Goal: Task Accomplishment & Management: Use online tool/utility

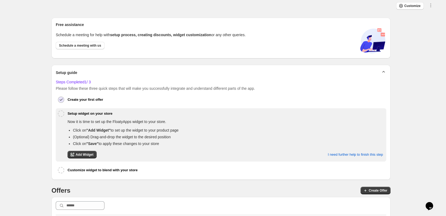
click at [119, 12] on div "Customize Save Close All discounts can be combined with: Product discounts Orde…" at bounding box center [221, 6] width 442 height 12
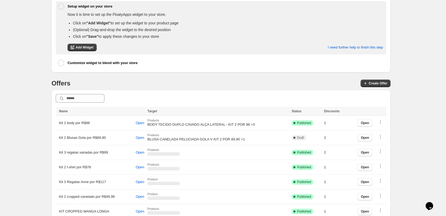
scroll to position [115, 0]
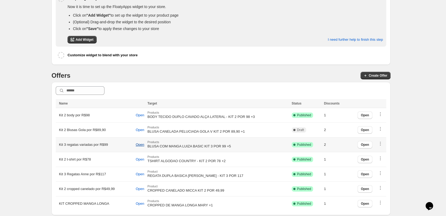
click at [144, 142] on span "Open" at bounding box center [140, 144] width 9 height 4
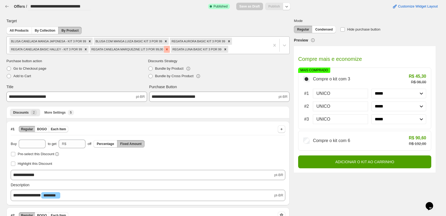
click at [165, 49] on icon "Remove REGATA CANELADA MARQUEZINE LIT 3 POR 99,00" at bounding box center [167, 49] width 4 height 4
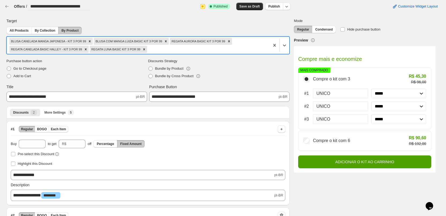
click at [252, 6] on span "Save as Draft" at bounding box center [249, 6] width 20 height 4
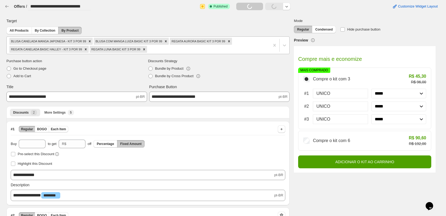
type input "*****"
click at [277, 4] on button "Publish" at bounding box center [274, 6] width 18 height 7
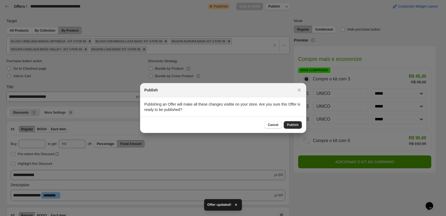
click at [297, 125] on span "Publish" at bounding box center [293, 125] width 12 height 4
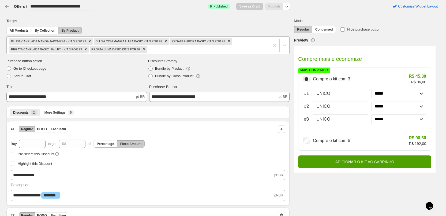
click at [157, 49] on div at bounding box center [207, 49] width 119 height 6
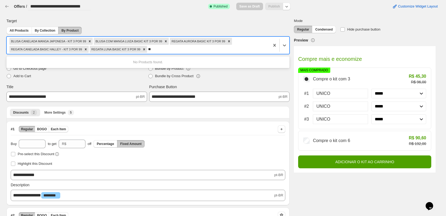
type input "*"
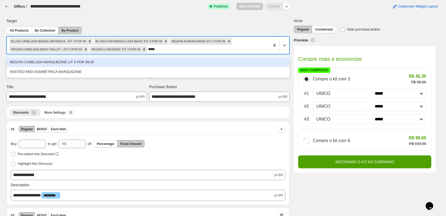
type input "******"
click at [100, 62] on div "REGATA CANELADA MARQUEZINE LIT 3 POR 99,00" at bounding box center [147, 62] width 283 height 10
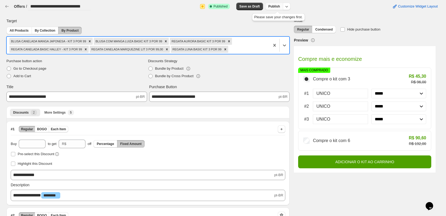
click at [272, 7] on span "Publish" at bounding box center [274, 6] width 12 height 4
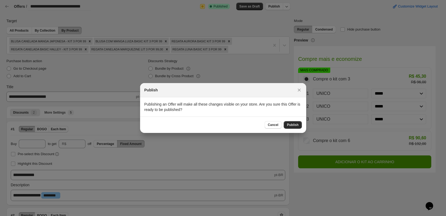
click at [294, 125] on span "Publish" at bounding box center [293, 125] width 12 height 4
